Goal: Information Seeking & Learning: Learn about a topic

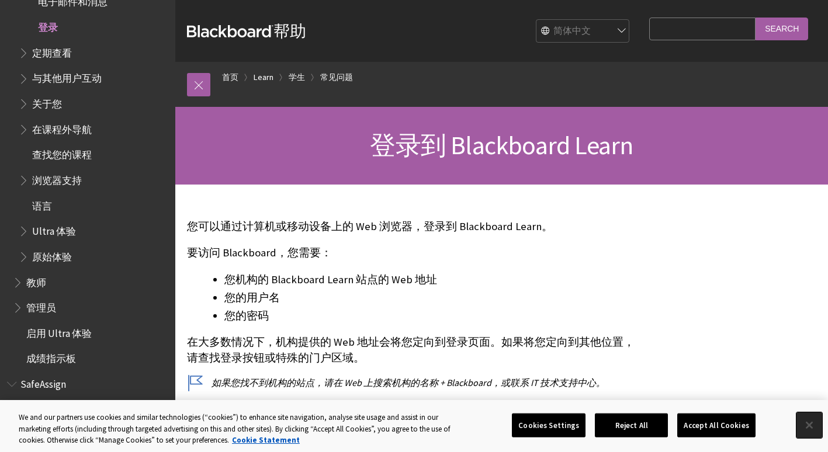
click at [806, 420] on button "Close" at bounding box center [809, 426] width 26 height 26
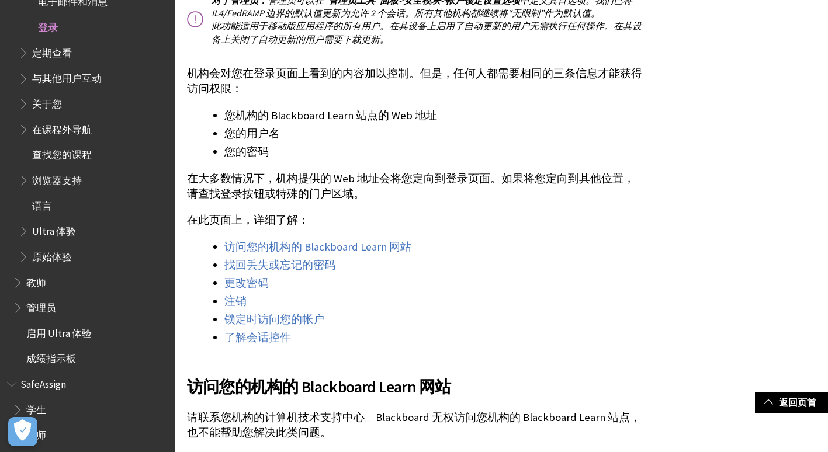
scroll to position [2182, 0]
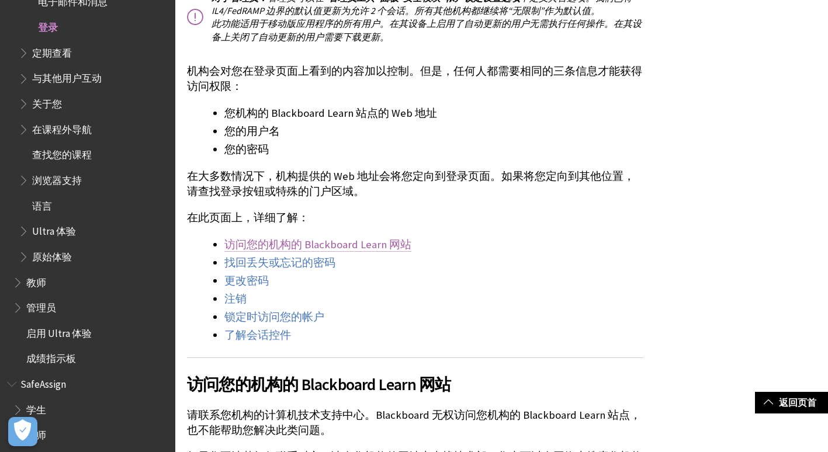
click at [380, 239] on link "访问您的机构的 Blackboard Learn 网站" at bounding box center [317, 245] width 187 height 14
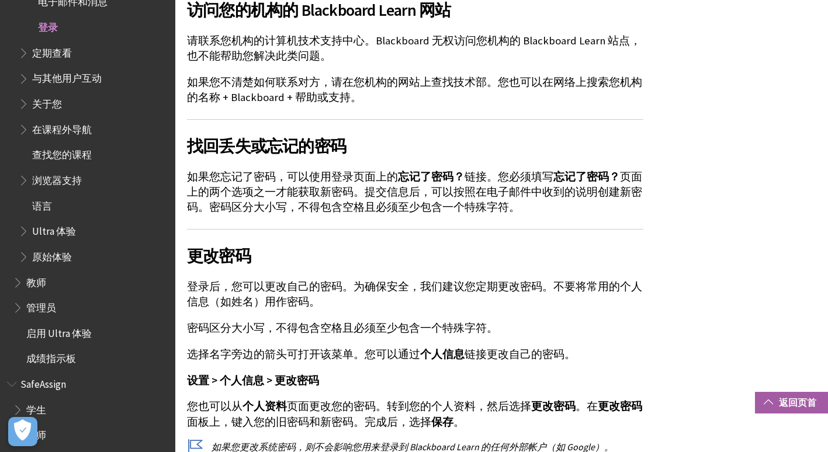
click at [792, 406] on link "返回页首" at bounding box center [791, 403] width 73 height 22
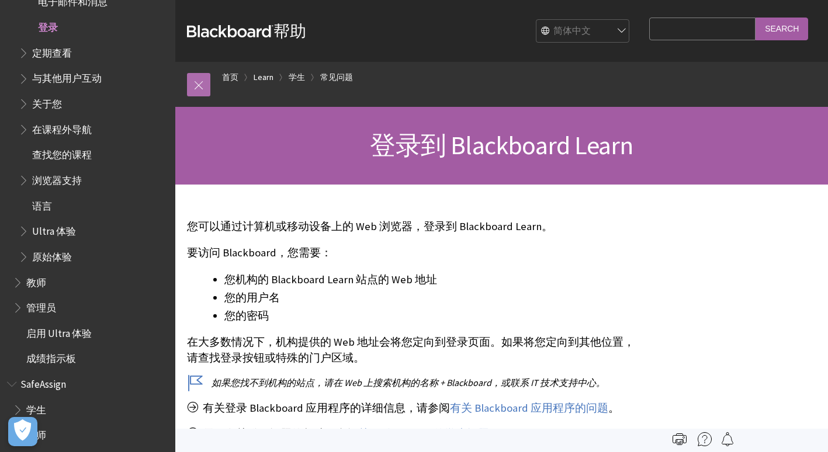
click at [190, 86] on link at bounding box center [198, 84] width 23 height 23
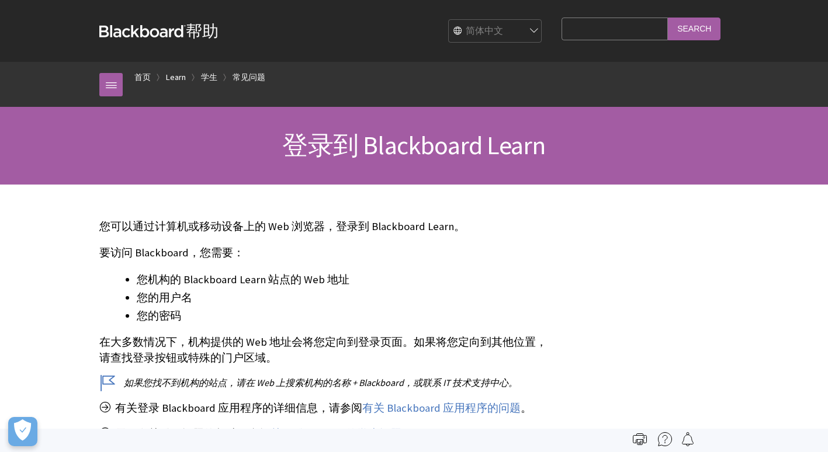
click at [566, 35] on input "Search Query" at bounding box center [615, 29] width 106 height 23
click at [140, 73] on link "首页" at bounding box center [142, 77] width 16 height 15
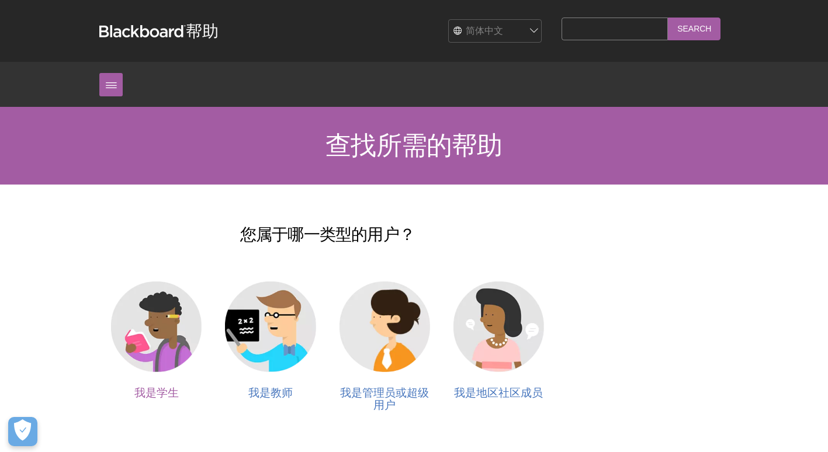
click at [134, 361] on img at bounding box center [156, 327] width 91 height 91
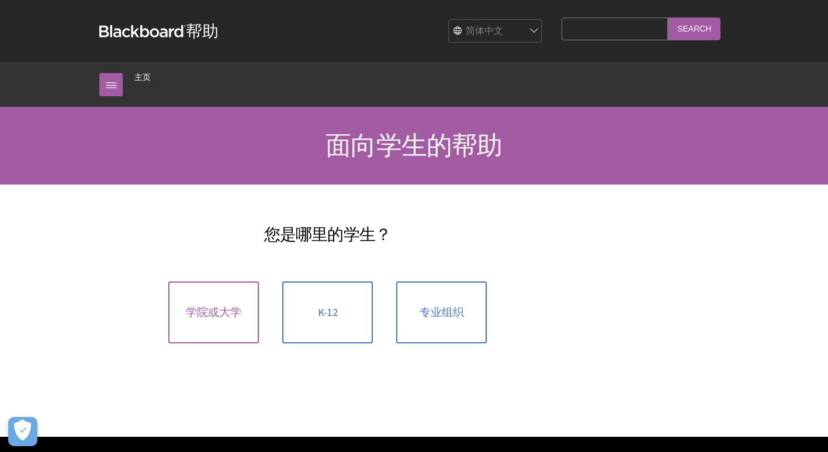
click at [208, 335] on link "学院或大学" at bounding box center [213, 313] width 91 height 62
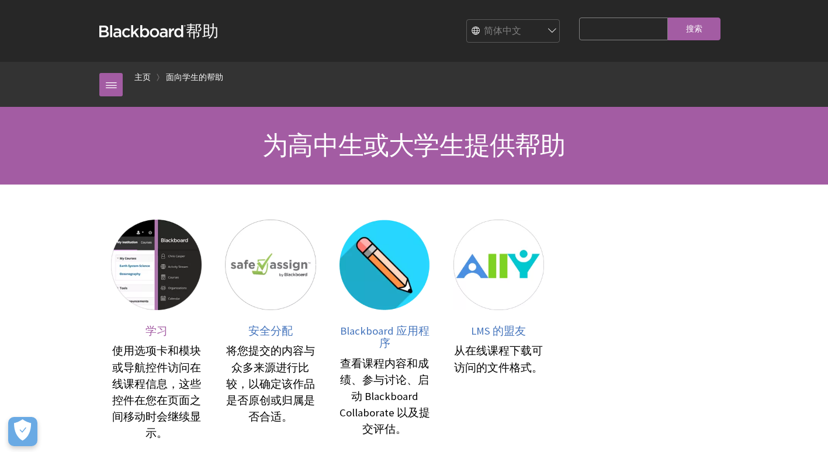
click at [158, 310] on img at bounding box center [156, 265] width 91 height 91
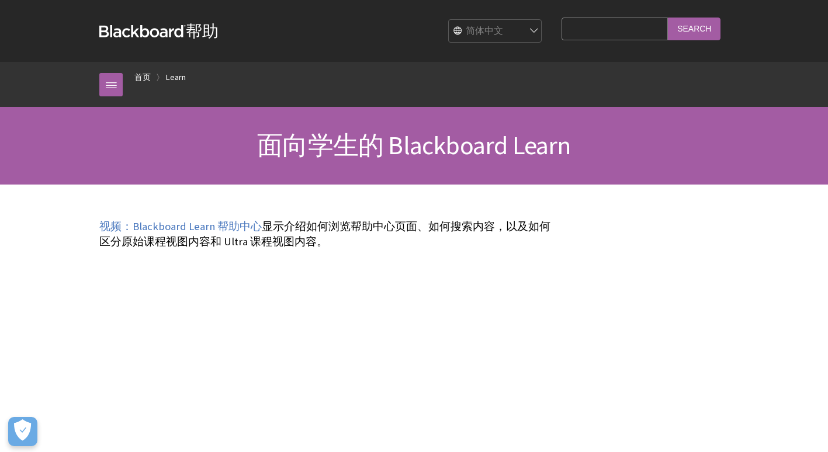
scroll to position [123, 0]
click at [637, 28] on input "Search Query" at bounding box center [615, 29] width 106 height 23
click at [505, 23] on select "English عربية Català Cymraeg Deutsch Español Suomi Français עברית Italiano 日本語 …" at bounding box center [495, 31] width 93 height 23
click at [606, 22] on input "Search Query" at bounding box center [615, 29] width 106 height 23
type input "RS517"
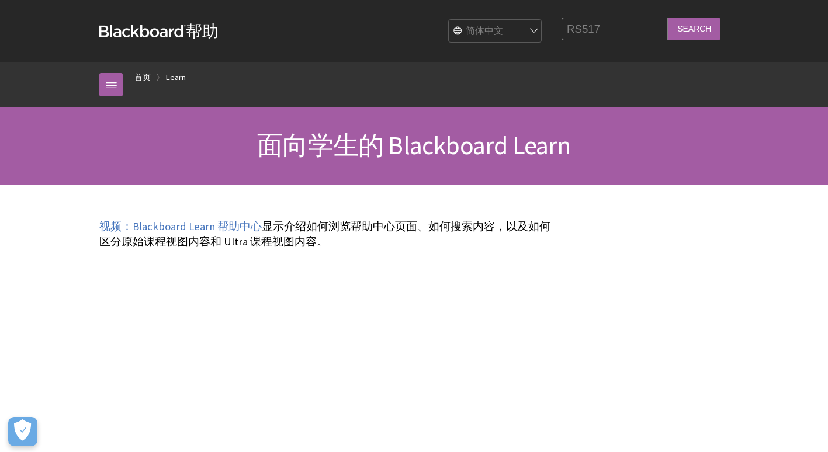
click at [692, 25] on input "Search" at bounding box center [694, 29] width 53 height 23
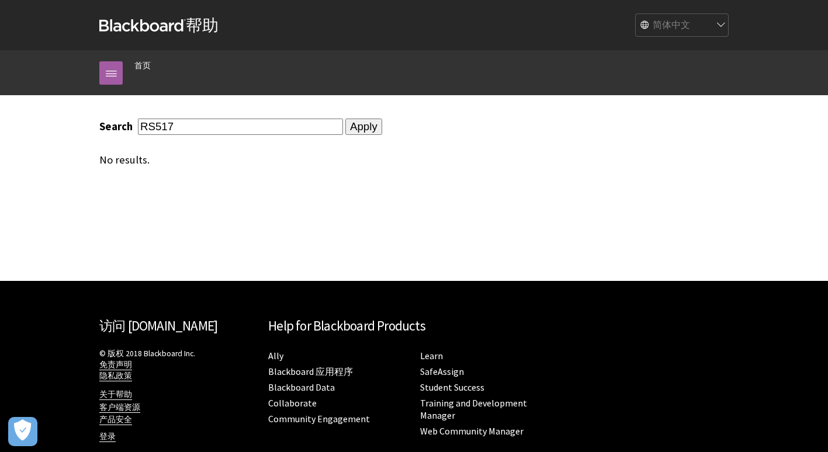
click at [249, 120] on input "RS517" at bounding box center [240, 127] width 205 height 16
type input "R"
click at [99, 67] on link at bounding box center [110, 72] width 23 height 23
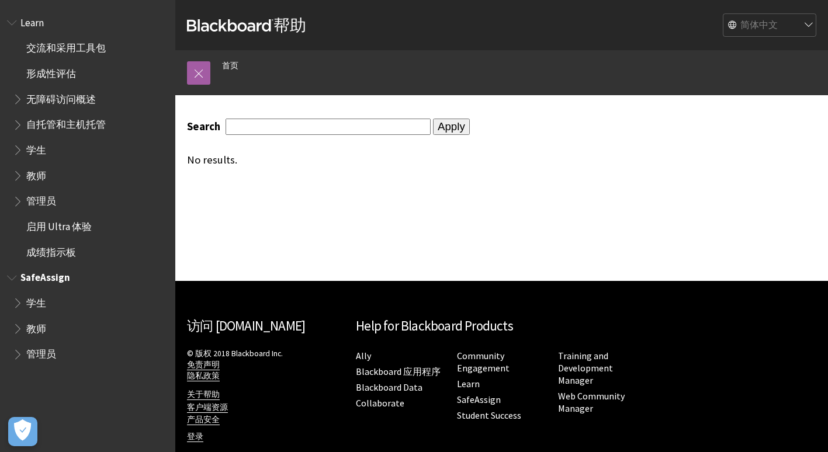
click at [44, 297] on span "学生" at bounding box center [36, 301] width 20 height 16
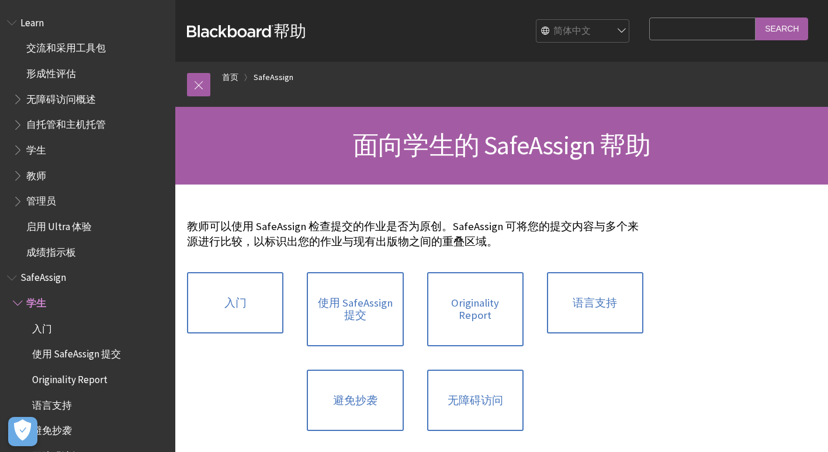
scroll to position [78, 0]
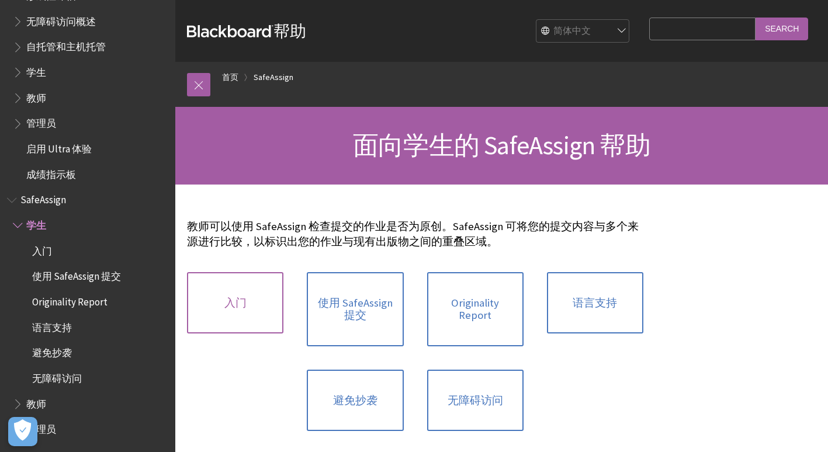
click at [237, 287] on link "入门" at bounding box center [235, 303] width 96 height 62
